Goal: Book appointment/travel/reservation

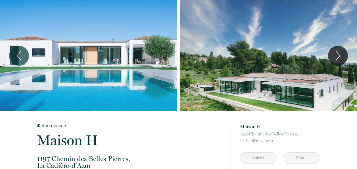
scroll to position [57, 0]
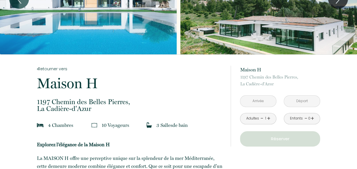
click at [256, 98] on input "text" at bounding box center [258, 100] width 36 height 11
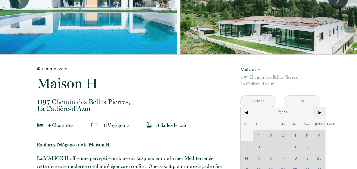
click at [322, 112] on span ">" at bounding box center [319, 112] width 12 height 11
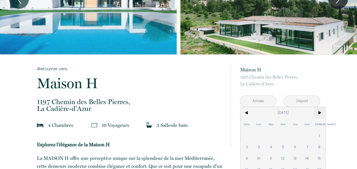
click at [322, 112] on span ">" at bounding box center [319, 112] width 12 height 11
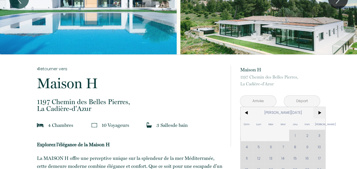
click at [322, 112] on span ">" at bounding box center [319, 112] width 12 height 11
click at [322, 111] on span ">" at bounding box center [319, 112] width 12 height 11
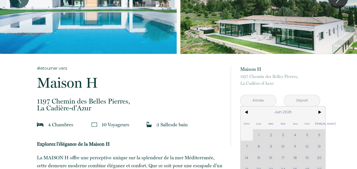
scroll to position [85, 0]
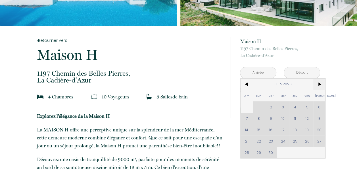
click at [321, 85] on span ">" at bounding box center [319, 83] width 12 height 11
click at [306, 106] on div "Dim Lun Mar Mer Jeu Ven Sam 1 2 3 4 5 6 7 8 9 10 11 12 13 14 15 16 17 18 19 20 …" at bounding box center [282, 117] width 85 height 79
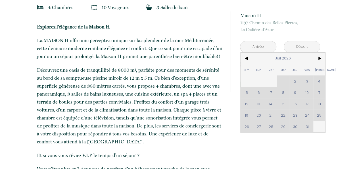
scroll to position [227, 0]
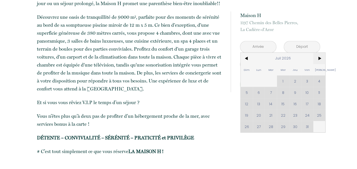
click at [321, 58] on span ">" at bounding box center [319, 58] width 12 height 11
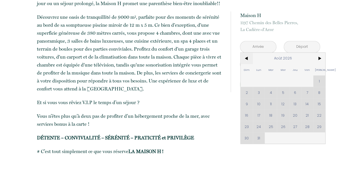
click at [245, 57] on span "<" at bounding box center [246, 58] width 12 height 11
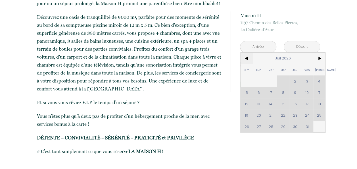
click at [245, 57] on span "<" at bounding box center [246, 58] width 12 height 11
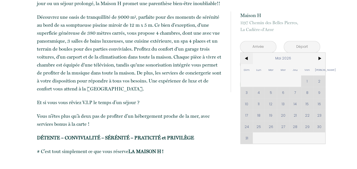
click at [245, 57] on span "<" at bounding box center [246, 58] width 12 height 11
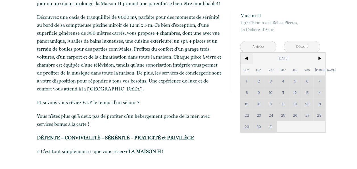
click at [245, 57] on span "<" at bounding box center [246, 58] width 12 height 11
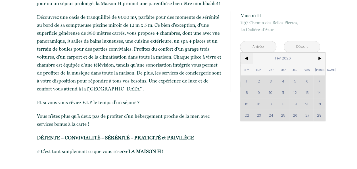
click at [245, 57] on span "<" at bounding box center [246, 58] width 12 height 11
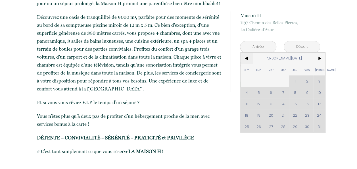
click at [245, 57] on span "<" at bounding box center [246, 58] width 12 height 11
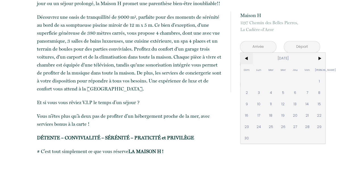
click at [245, 57] on span "<" at bounding box center [246, 58] width 12 height 11
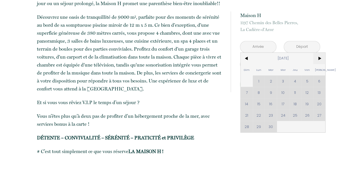
click at [319, 57] on span ">" at bounding box center [319, 58] width 12 height 11
